Goal: Information Seeking & Learning: Check status

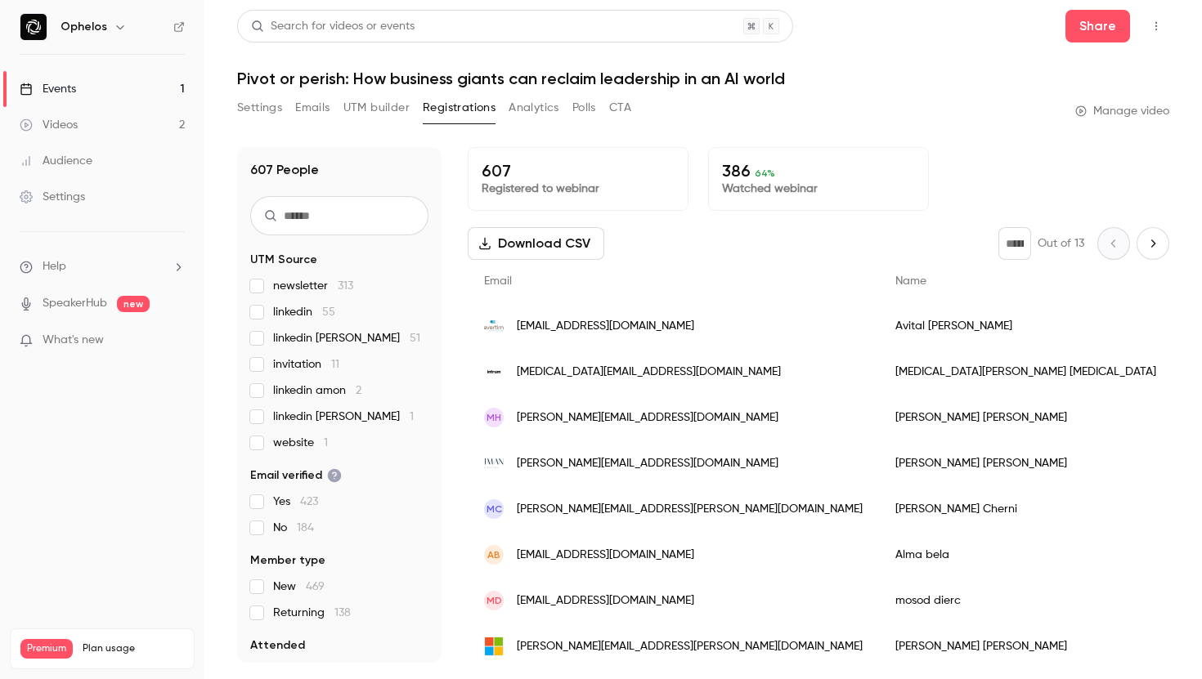
click at [76, 116] on link "Videos 2" at bounding box center [102, 125] width 204 height 36
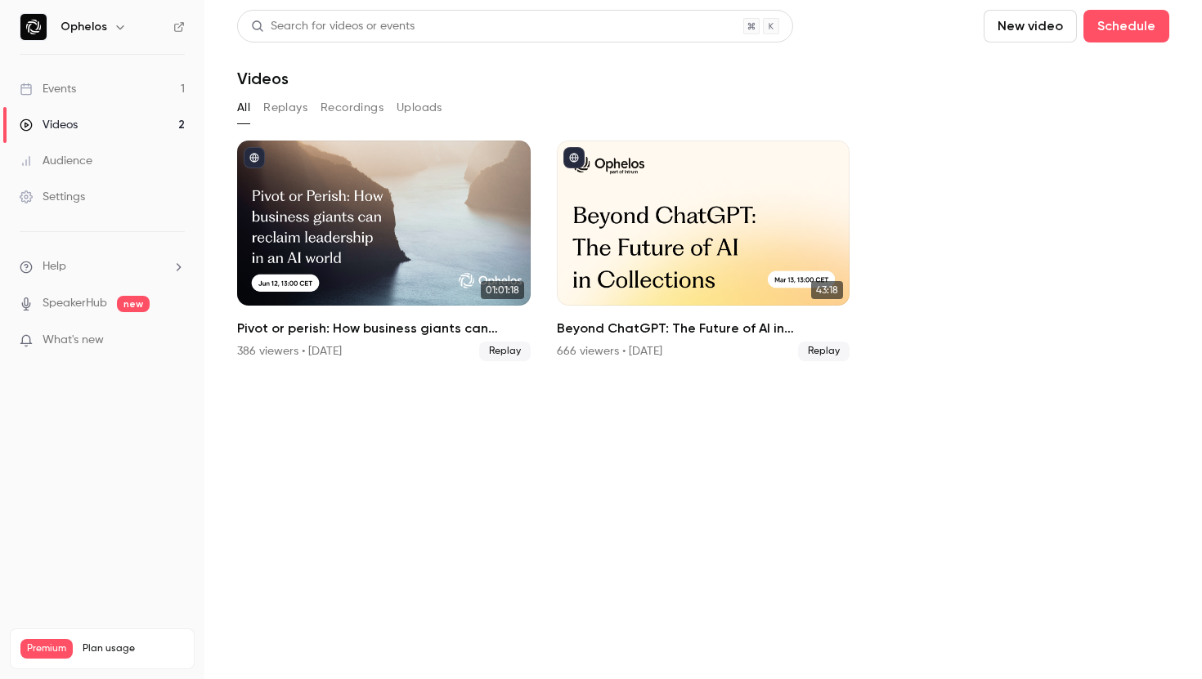
click at [87, 92] on link "Events 1" at bounding box center [102, 89] width 204 height 36
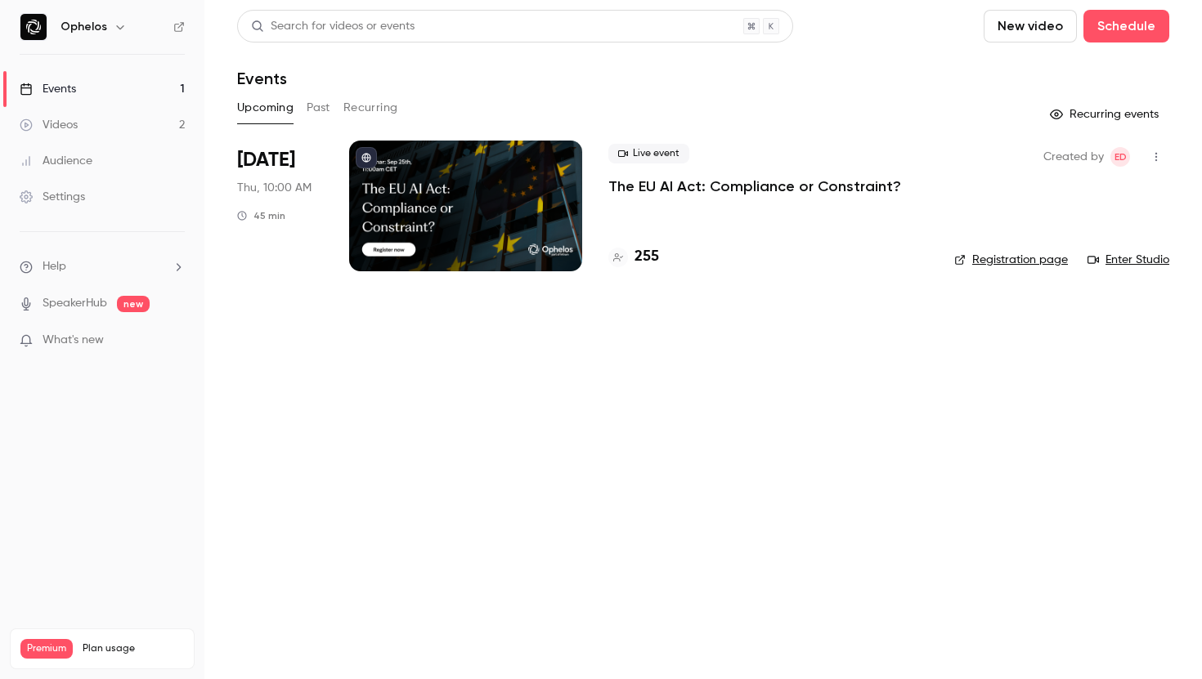
click at [679, 183] on p "The EU AI Act: Compliance or Constraint?" at bounding box center [754, 187] width 293 height 20
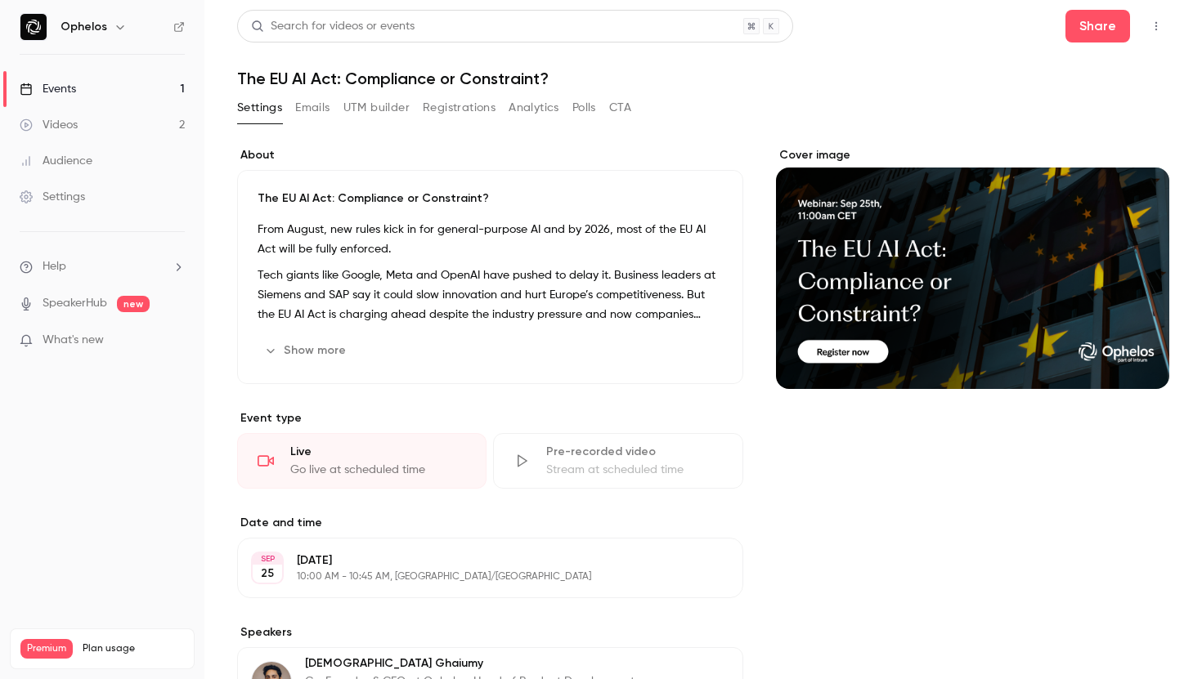
click at [455, 110] on button "Registrations" at bounding box center [459, 108] width 73 height 26
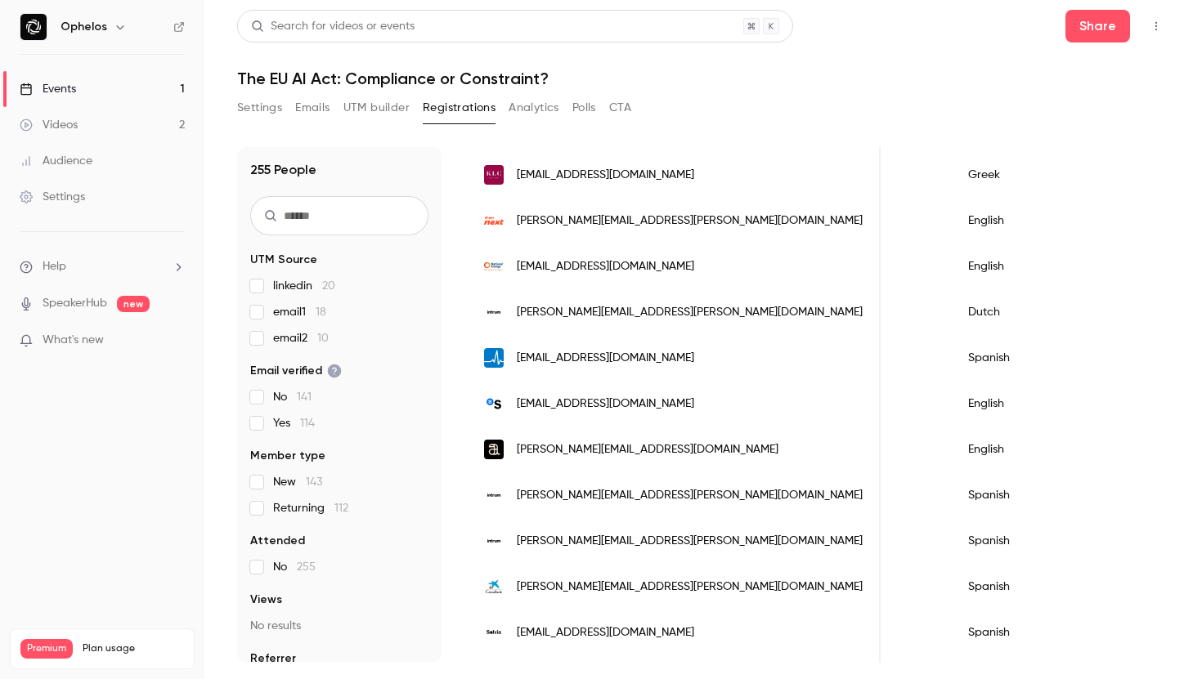
scroll to position [1930, 0]
